Goal: Information Seeking & Learning: Learn about a topic

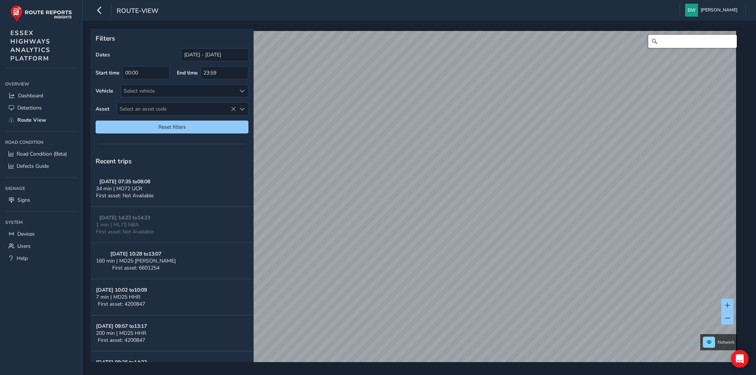
click at [671, 42] on input "Search" at bounding box center [692, 41] width 89 height 13
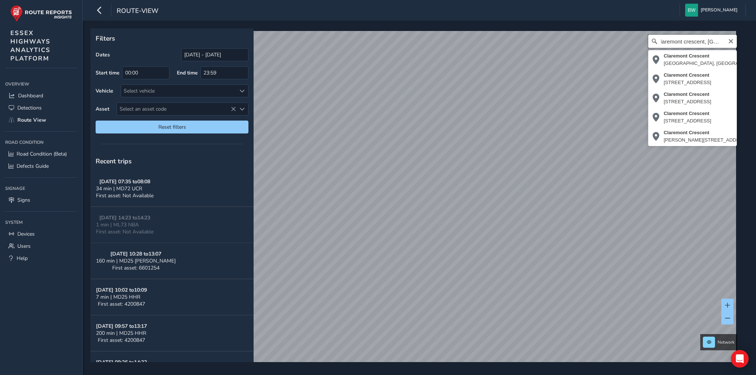
scroll to position [0, 6]
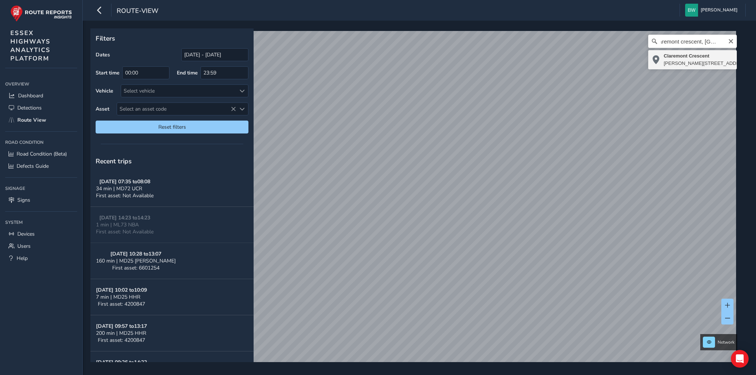
type input "[STREET_ADDRESS]"
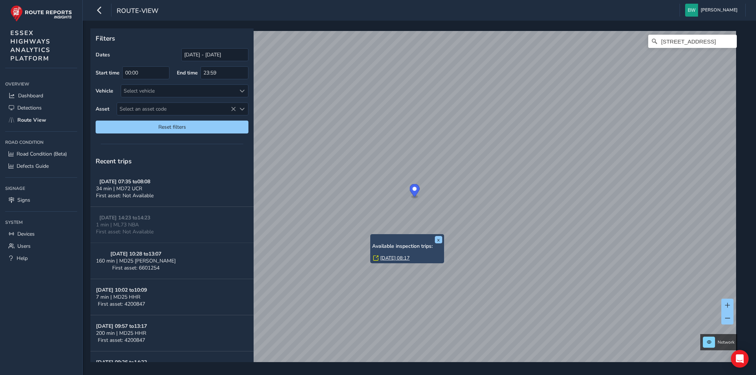
click at [390, 255] on link "[DATE] 08:17" at bounding box center [395, 258] width 30 height 7
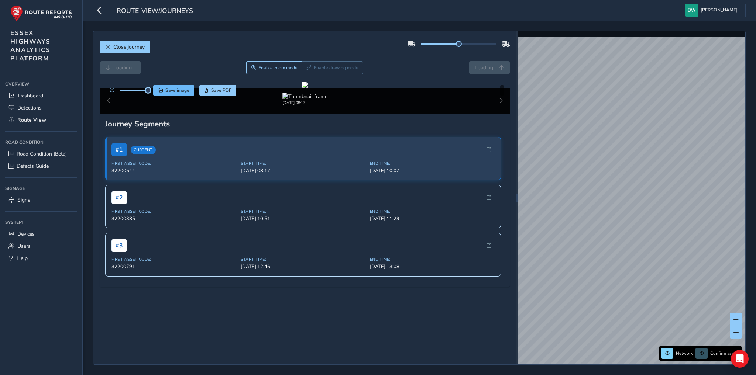
drag, startPoint x: 134, startPoint y: 89, endPoint x: 153, endPoint y: 88, distance: 18.5
click at [153, 88] on div "Save image Save PDF" at bounding box center [171, 90] width 131 height 11
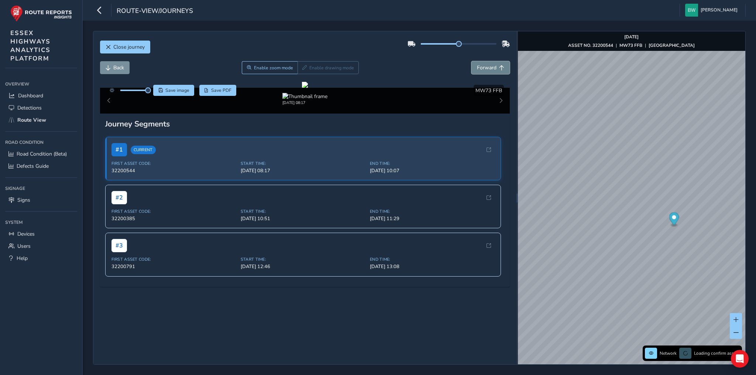
click at [483, 66] on span "Forward" at bounding box center [487, 67] width 20 height 7
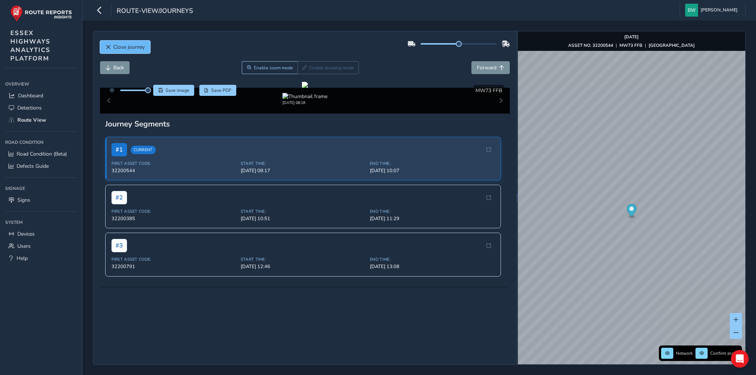
click at [131, 46] on span "Close journey" at bounding box center [128, 47] width 31 height 7
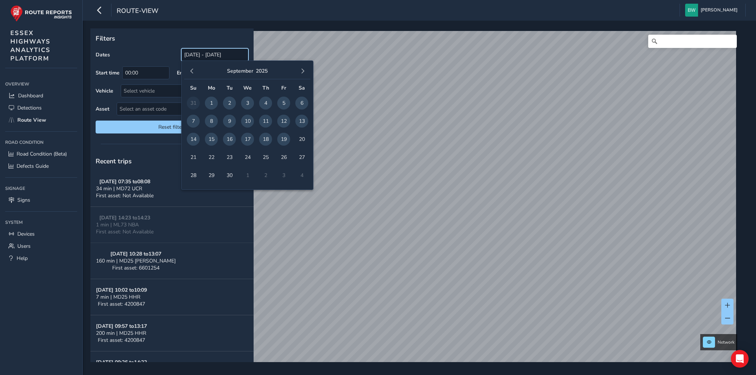
click at [184, 55] on input "[DATE] - [DATE]" at bounding box center [214, 54] width 67 height 13
click at [194, 72] on span "button" at bounding box center [191, 71] width 5 height 5
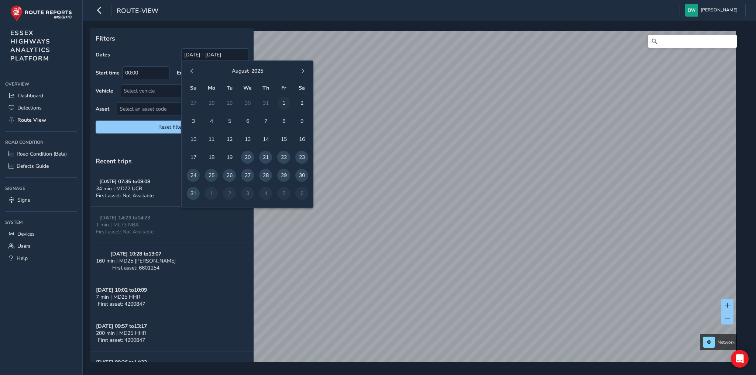
click at [284, 100] on span "1" at bounding box center [283, 103] width 13 height 13
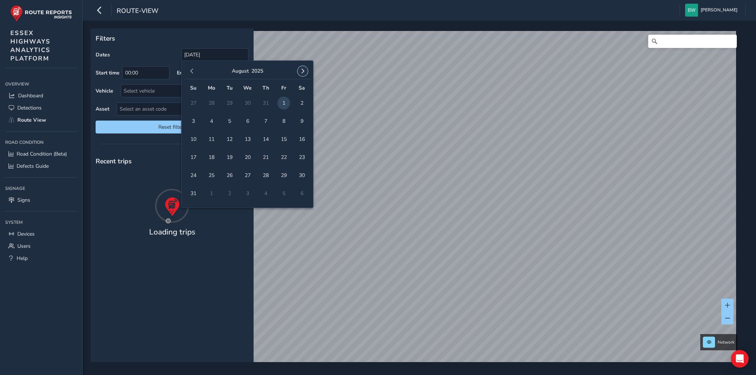
click at [304, 72] on span "button" at bounding box center [302, 71] width 5 height 5
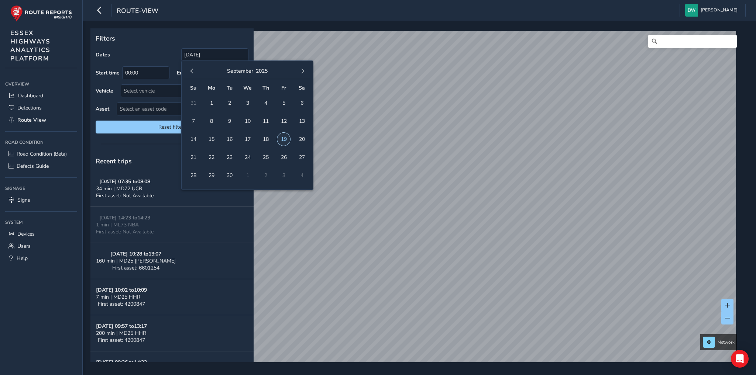
click at [286, 138] on span "19" at bounding box center [283, 139] width 13 height 13
type input "[DATE] - [DATE]"
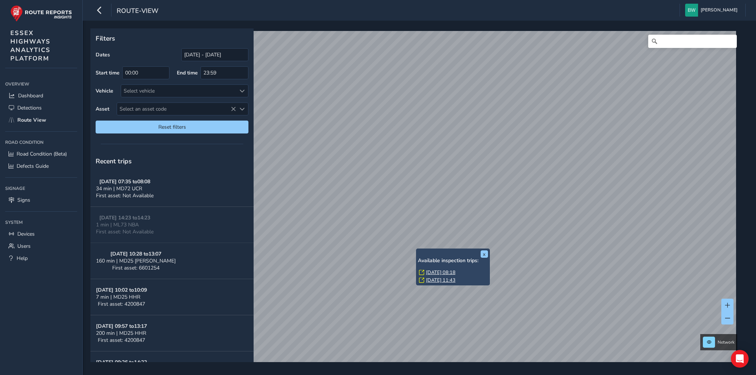
click at [440, 280] on link "[DATE] 11:43" at bounding box center [441, 280] width 30 height 7
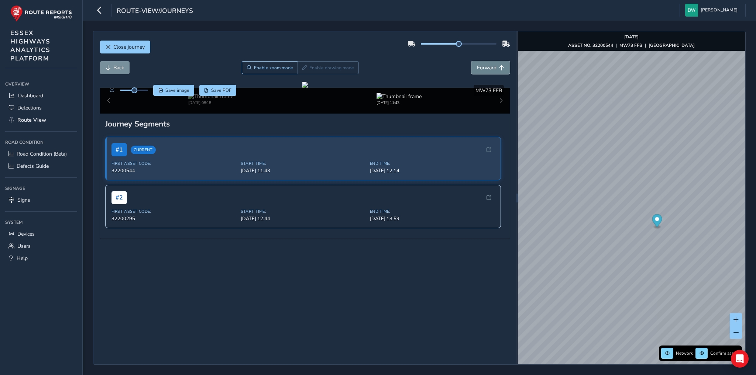
click at [479, 67] on span "Forward" at bounding box center [487, 67] width 20 height 7
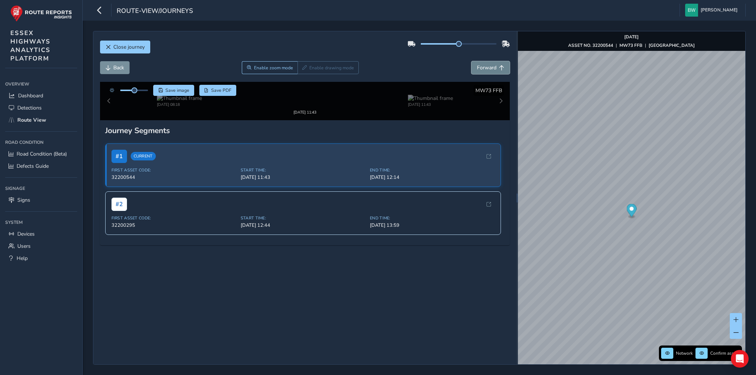
click at [479, 67] on span "Forward" at bounding box center [487, 67] width 20 height 7
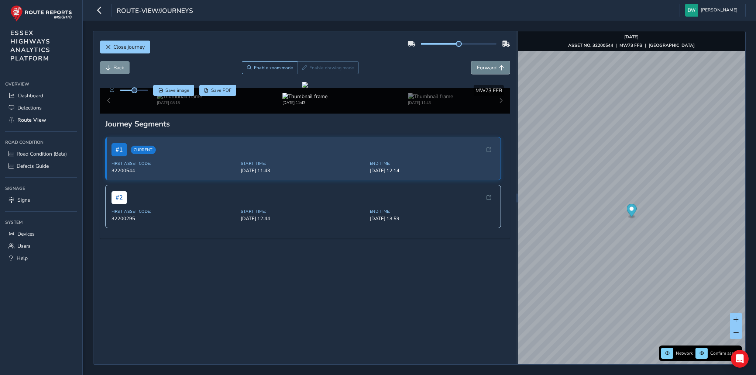
click at [479, 67] on span "Forward" at bounding box center [487, 67] width 20 height 7
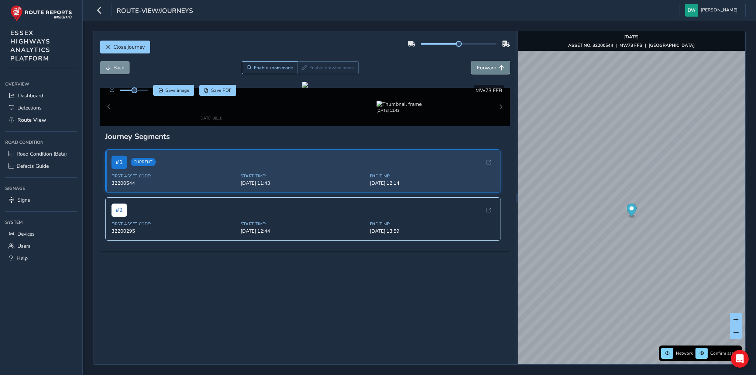
click at [479, 67] on span "Forward" at bounding box center [487, 67] width 20 height 7
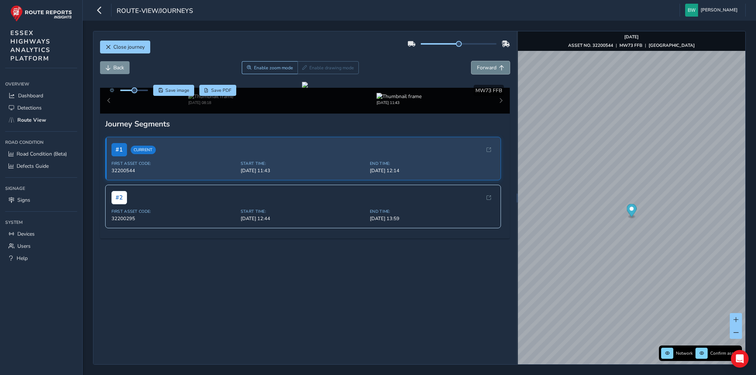
click at [479, 67] on span "Forward" at bounding box center [487, 67] width 20 height 7
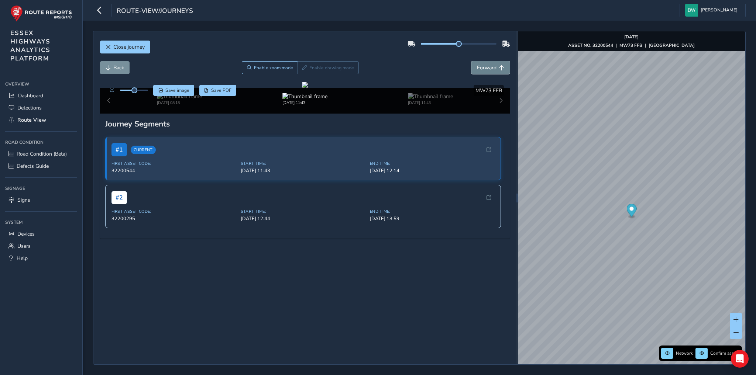
click at [479, 67] on span "Forward" at bounding box center [487, 67] width 20 height 7
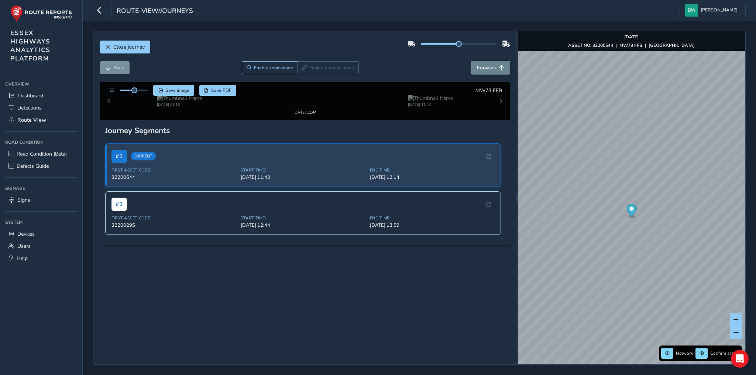
click at [479, 67] on span "Forward" at bounding box center [487, 67] width 20 height 7
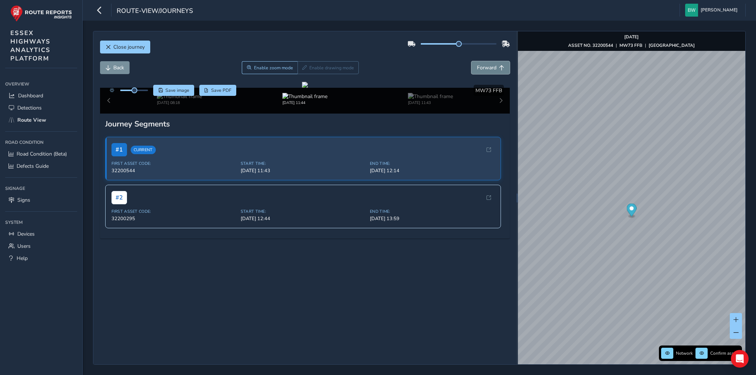
click at [479, 67] on span "Forward" at bounding box center [487, 67] width 20 height 7
click at [121, 44] on span "Close journey" at bounding box center [128, 47] width 31 height 7
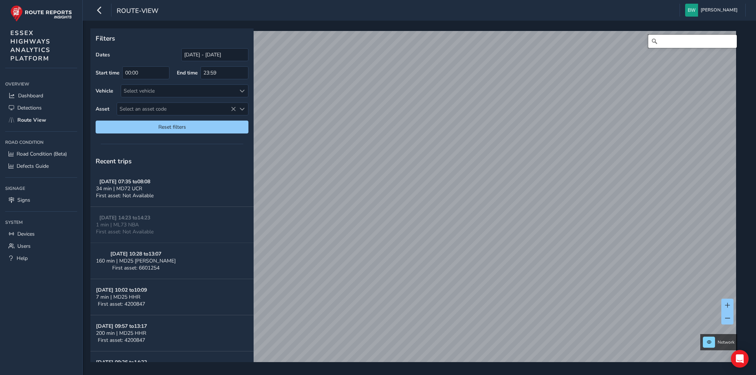
click at [674, 42] on input "Search" at bounding box center [692, 41] width 89 height 13
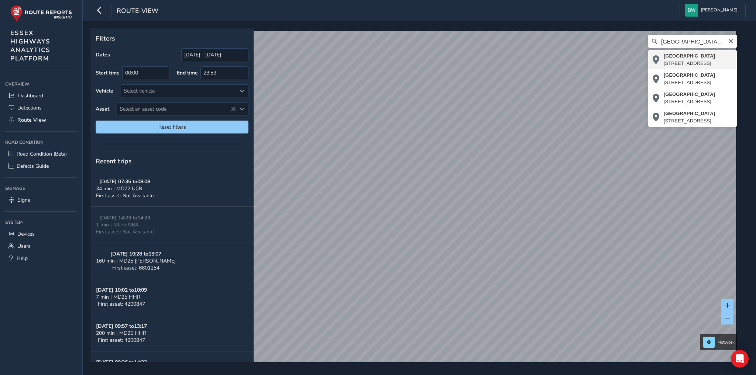
type input "[STREET_ADDRESS]"
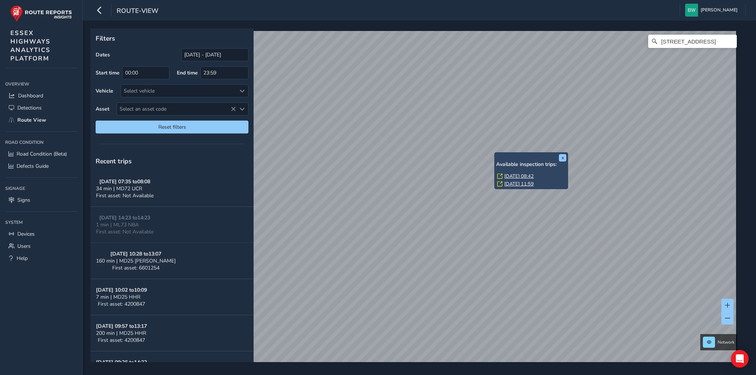
click at [514, 175] on link "[DATE] 08:42" at bounding box center [519, 176] width 30 height 7
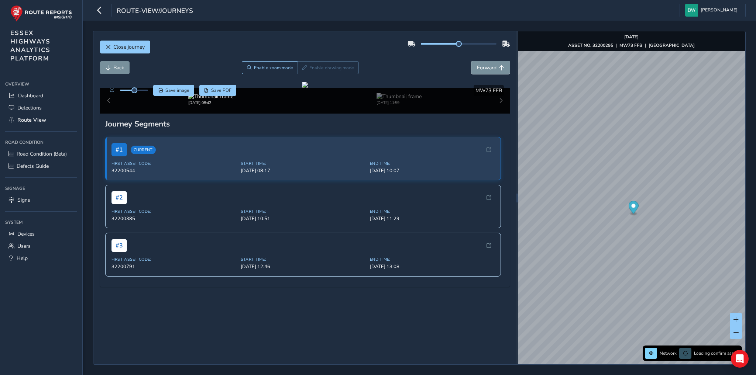
click at [488, 65] on span "Forward" at bounding box center [487, 67] width 20 height 7
